Goal: Task Accomplishment & Management: Complete application form

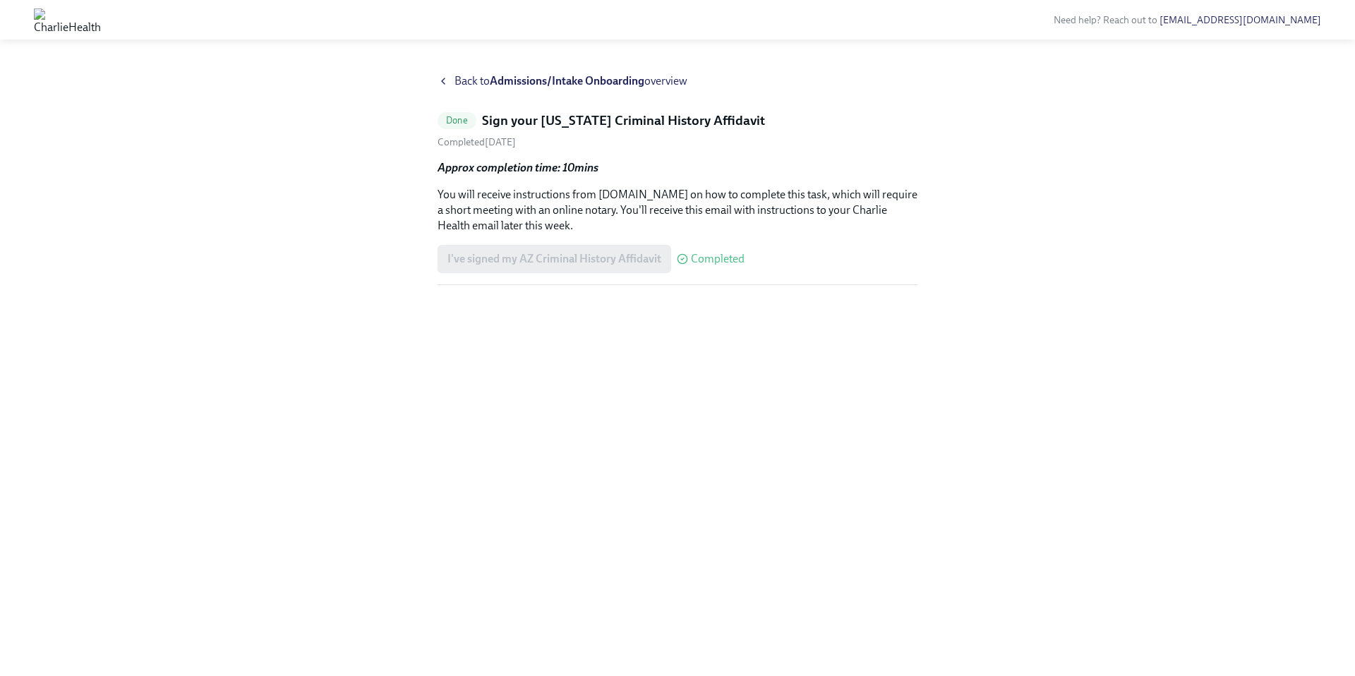
click at [465, 83] on span "Back to Admissions/Intake Onboarding overview" at bounding box center [570, 81] width 233 height 16
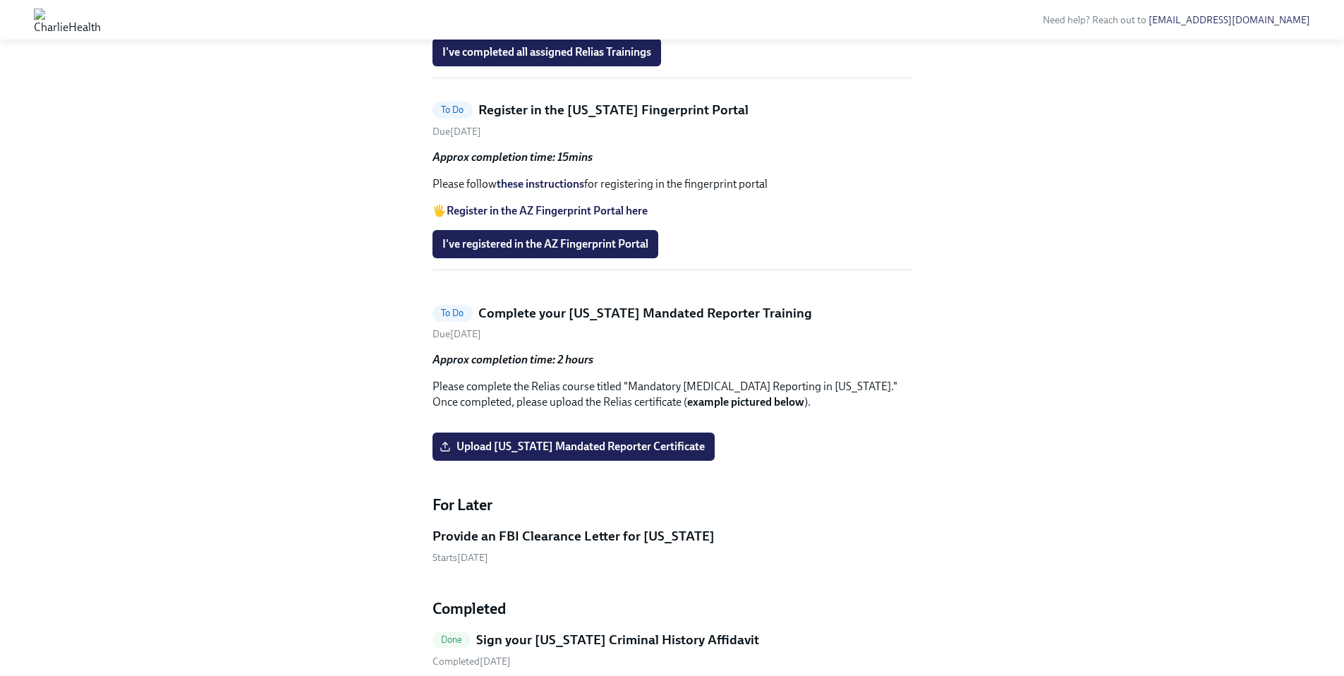
scroll to position [1144, 0]
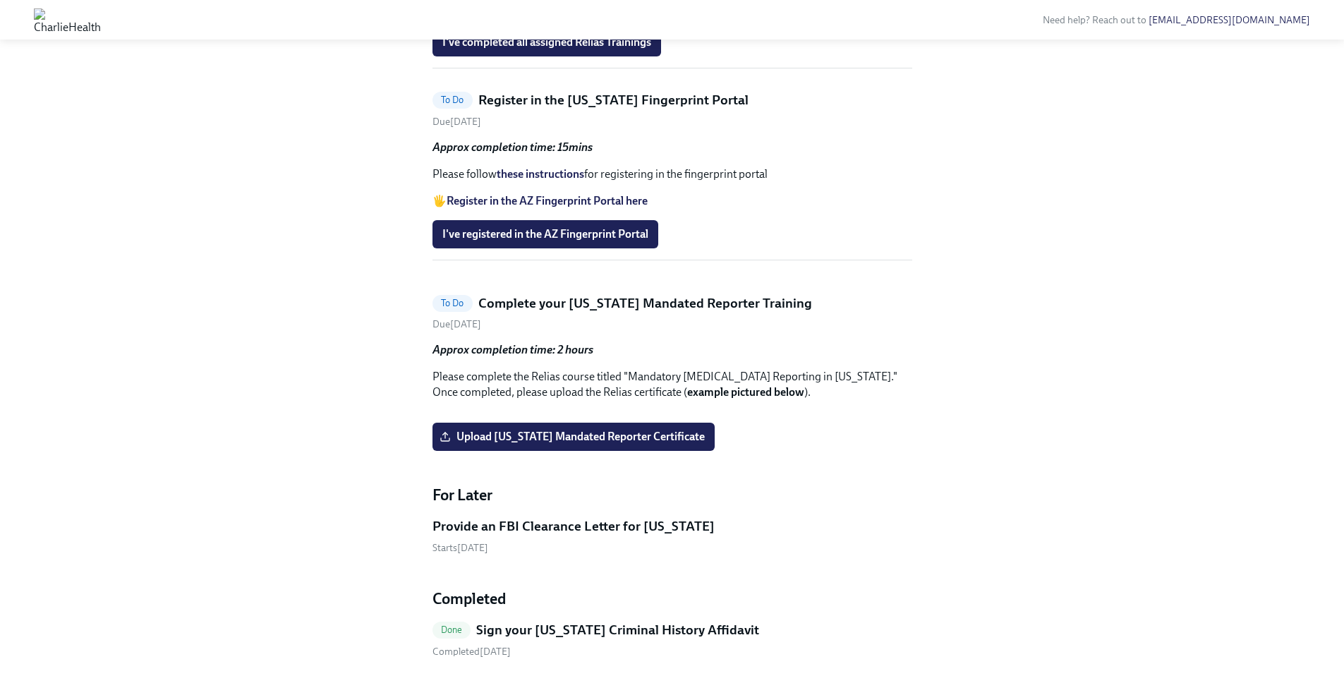
click at [533, 181] on link "these instructions" at bounding box center [540, 173] width 87 height 13
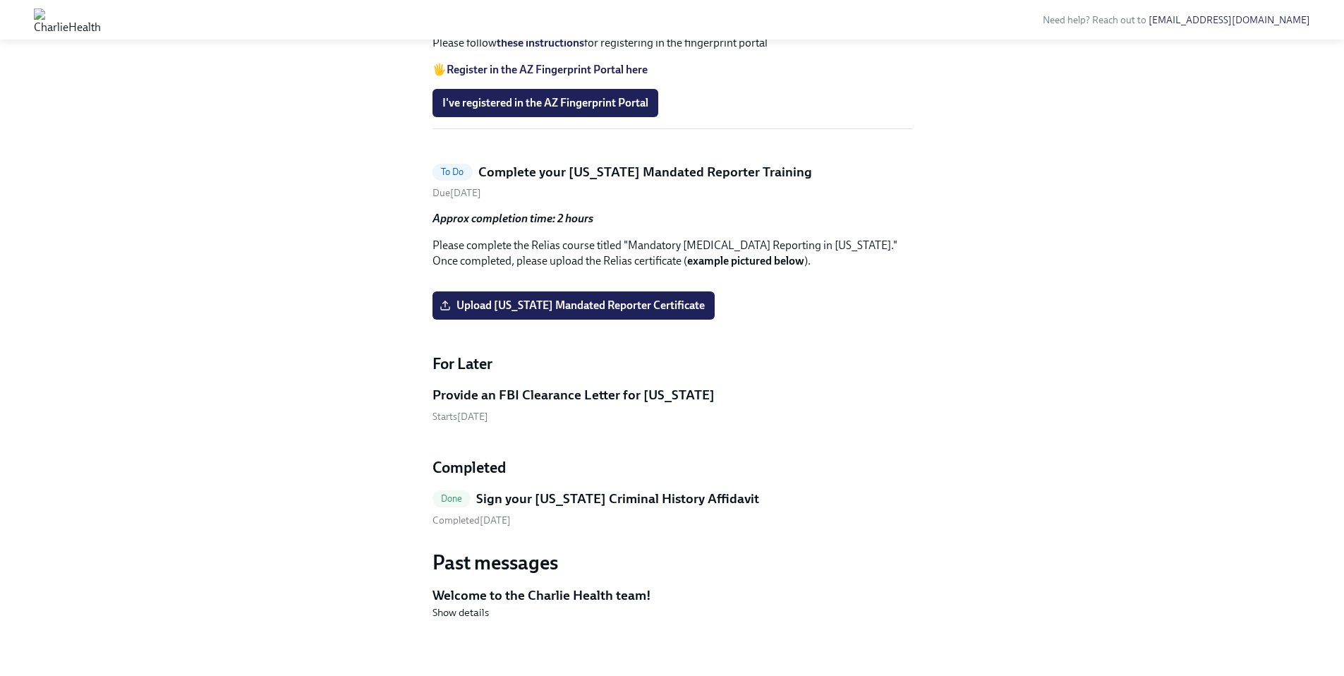
scroll to position [1542, 0]
click at [593, 320] on label "Upload [US_STATE] Mandated Reporter Certificate" at bounding box center [573, 305] width 282 height 28
click at [0, 0] on input "Upload [US_STATE] Mandated Reporter Certificate" at bounding box center [0, 0] width 0 height 0
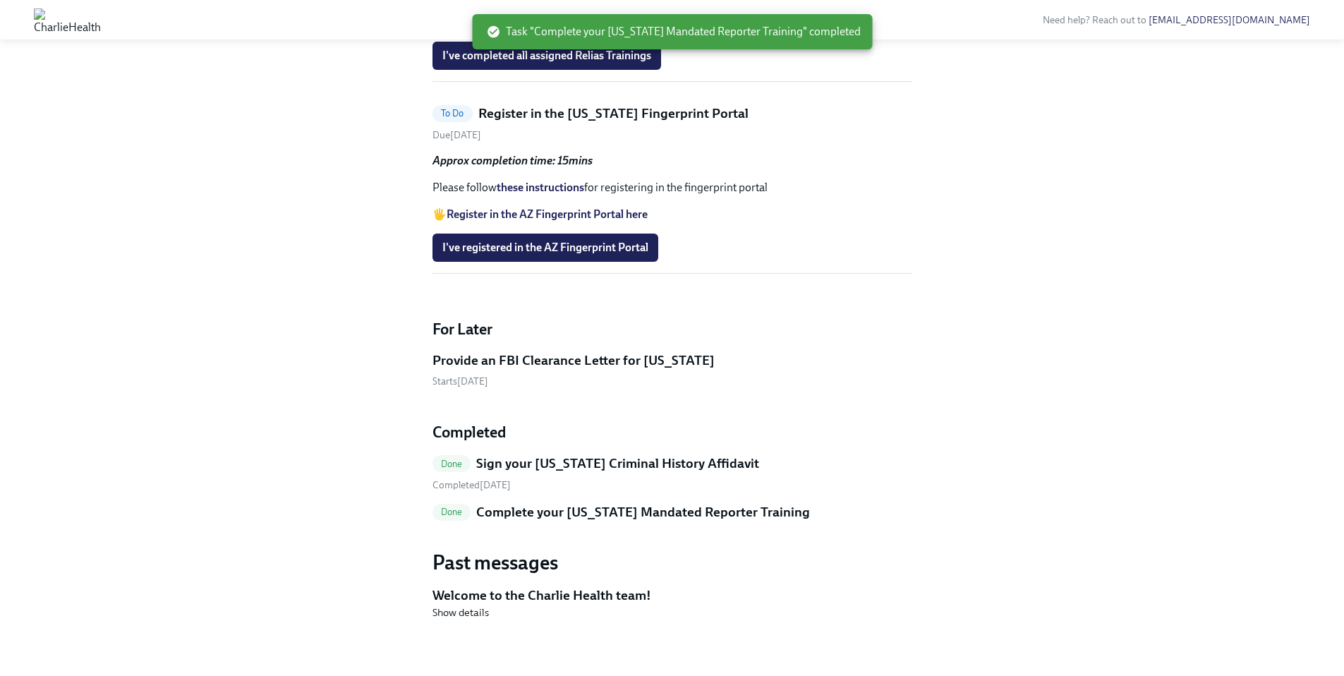
scroll to position [1215, 0]
click at [542, 221] on strong "Register in the AZ Fingerprint Portal here" at bounding box center [547, 213] width 201 height 13
click at [579, 123] on h5 "Register in the [US_STATE] Fingerprint Portal" at bounding box center [613, 113] width 270 height 18
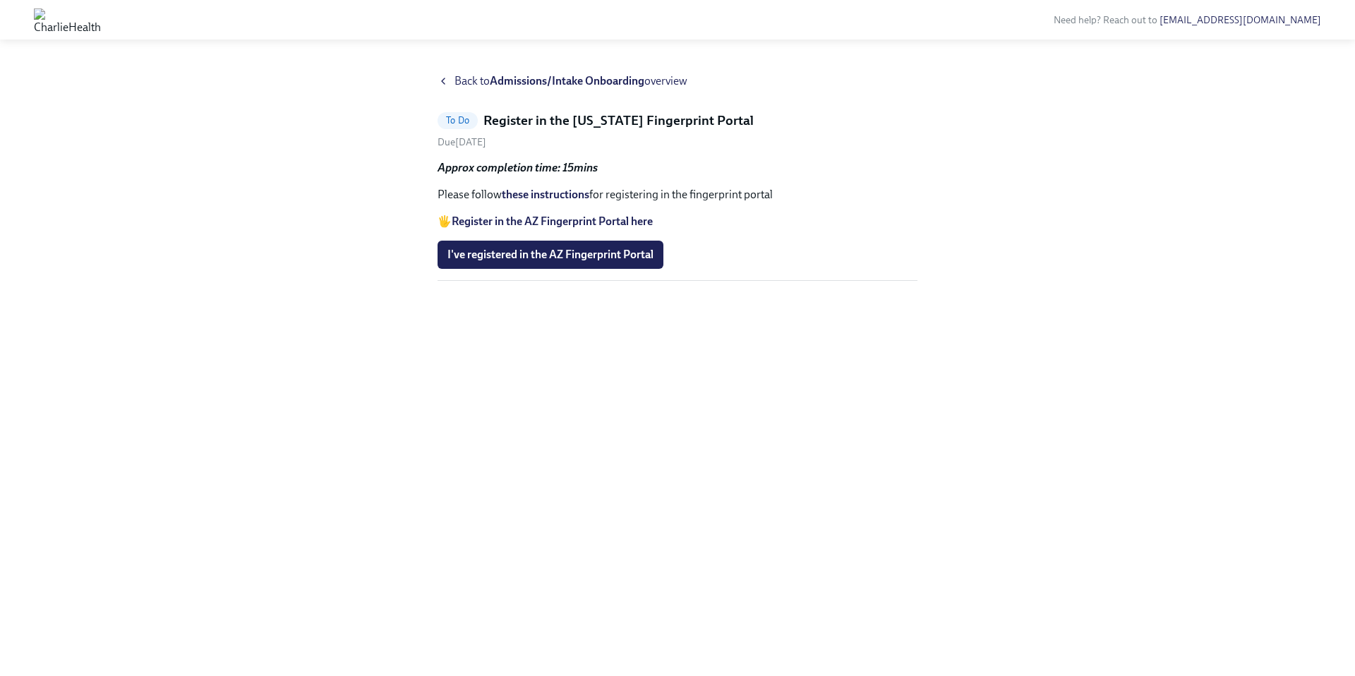
click at [531, 198] on link "these instructions" at bounding box center [545, 194] width 87 height 13
